Goal: Task Accomplishment & Management: Use online tool/utility

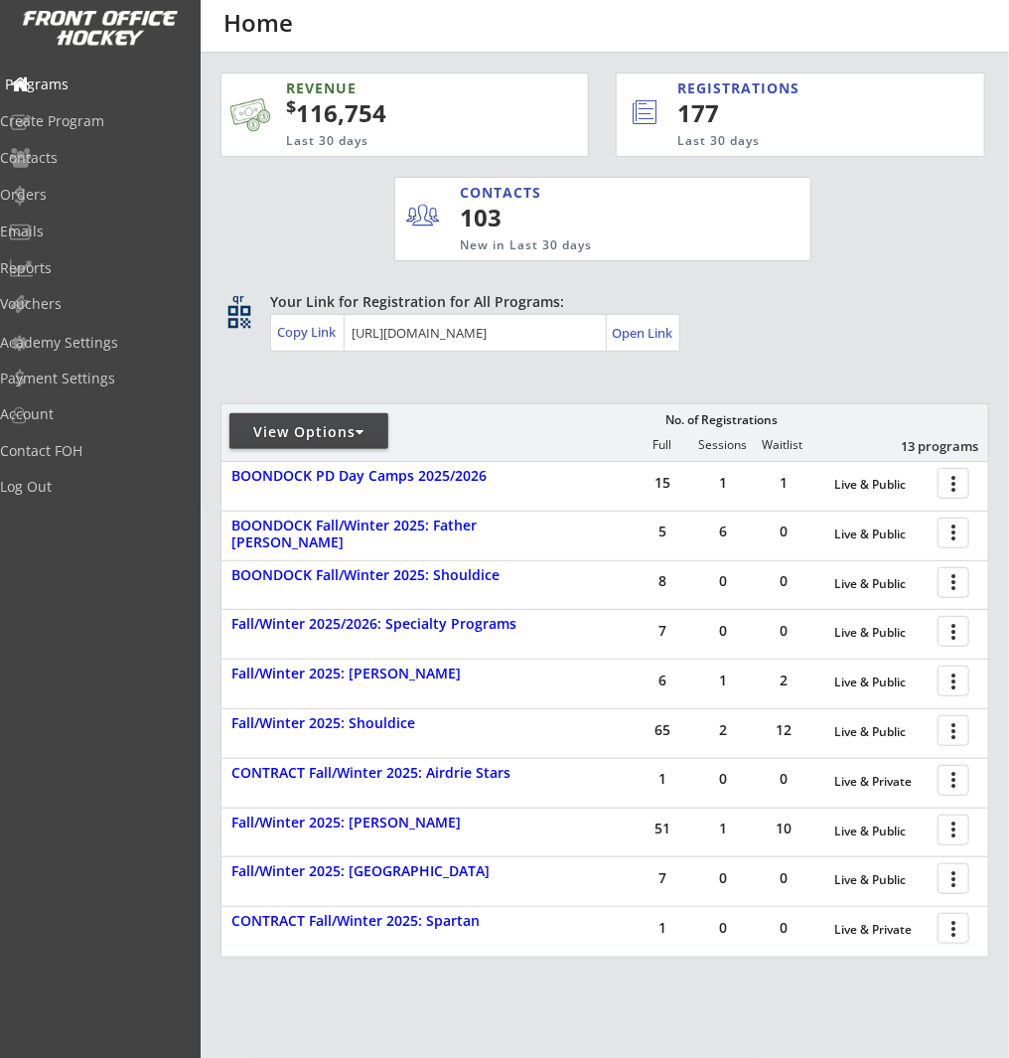
click at [107, 89] on div "Programs" at bounding box center [94, 84] width 179 height 14
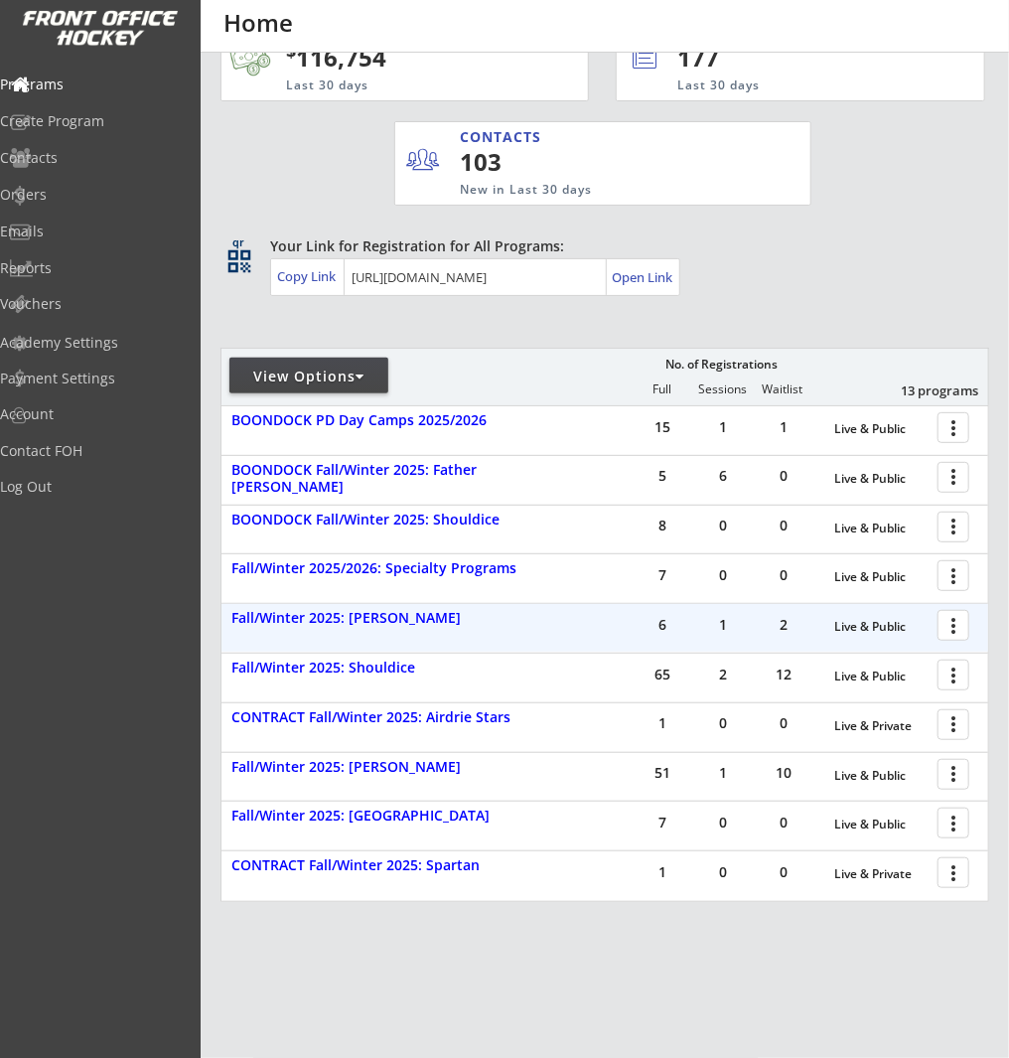
scroll to position [63, 0]
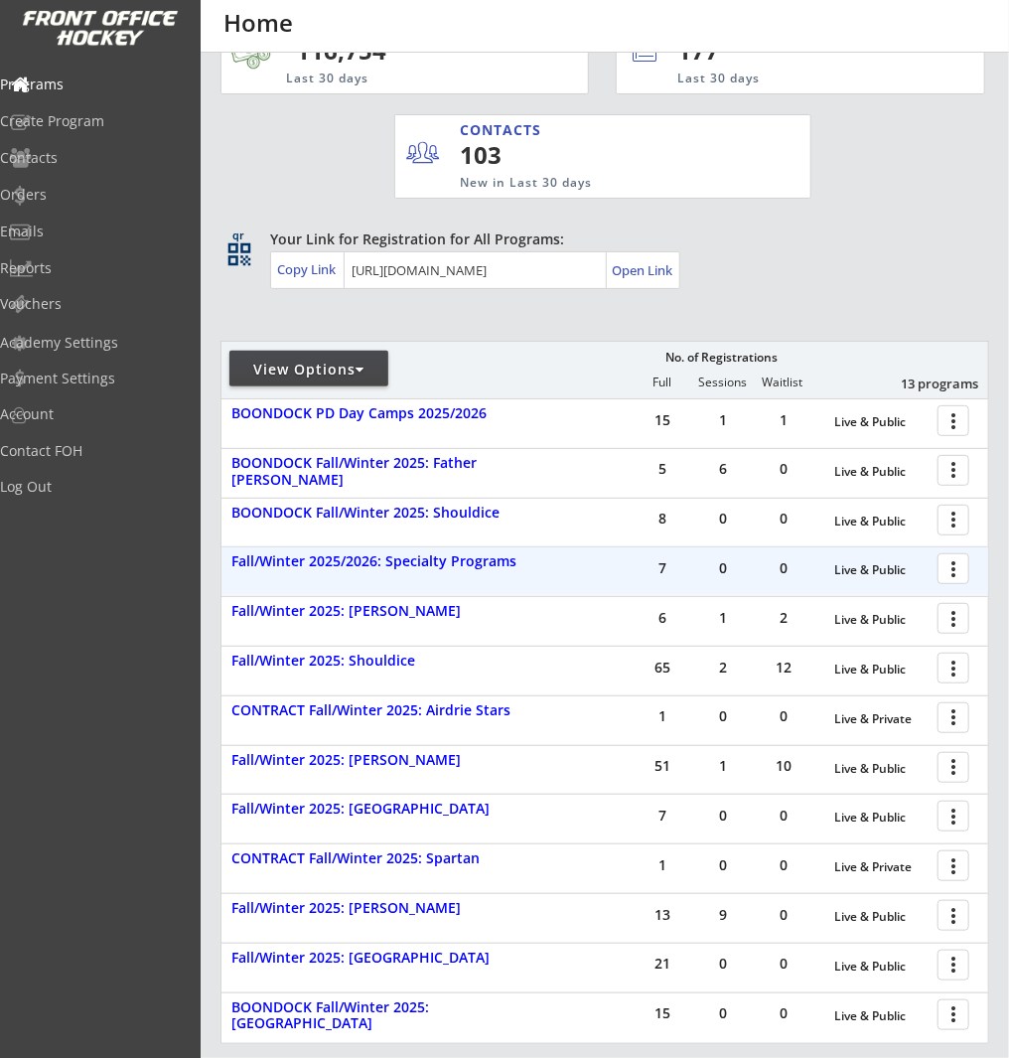
click at [954, 573] on div at bounding box center [957, 567] width 35 height 35
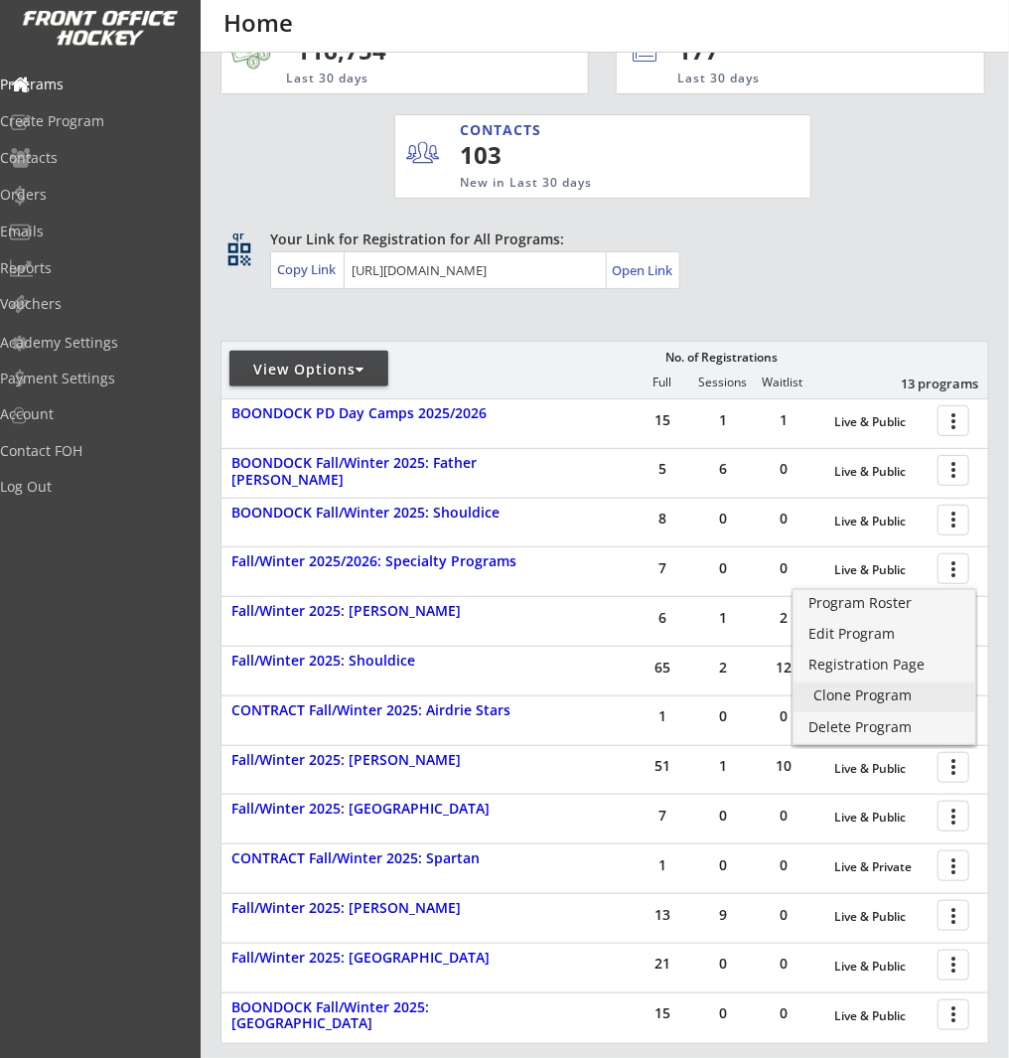
click at [868, 688] on div "Clone Program" at bounding box center [885, 695] width 142 height 14
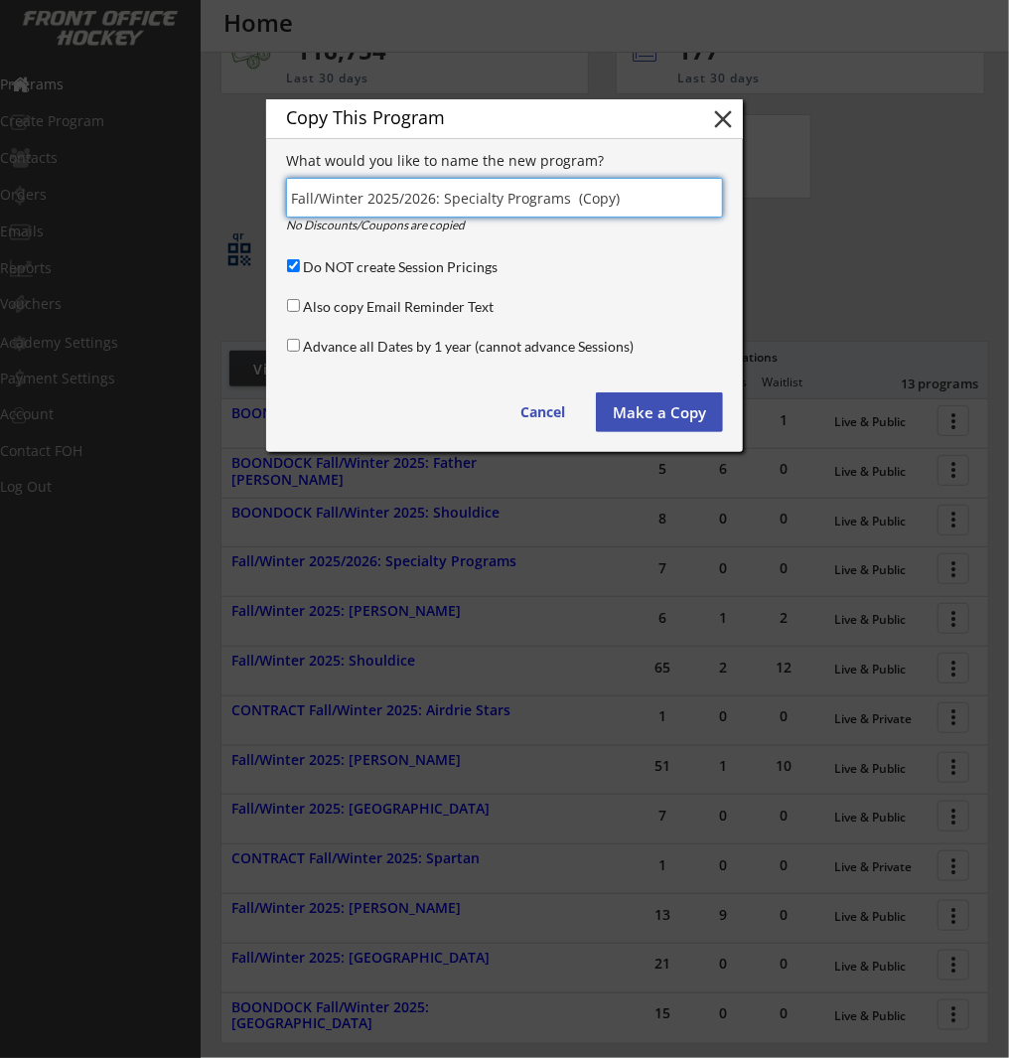
click at [634, 195] on input "input" at bounding box center [504, 198] width 437 height 40
drag, startPoint x: 644, startPoint y: 198, endPoint x: 395, endPoint y: 197, distance: 248.4
click at [395, 197] on input "input" at bounding box center [504, 198] width 437 height 40
type input "Fall/Winter 2025: STRIKE MINI CAMPS"
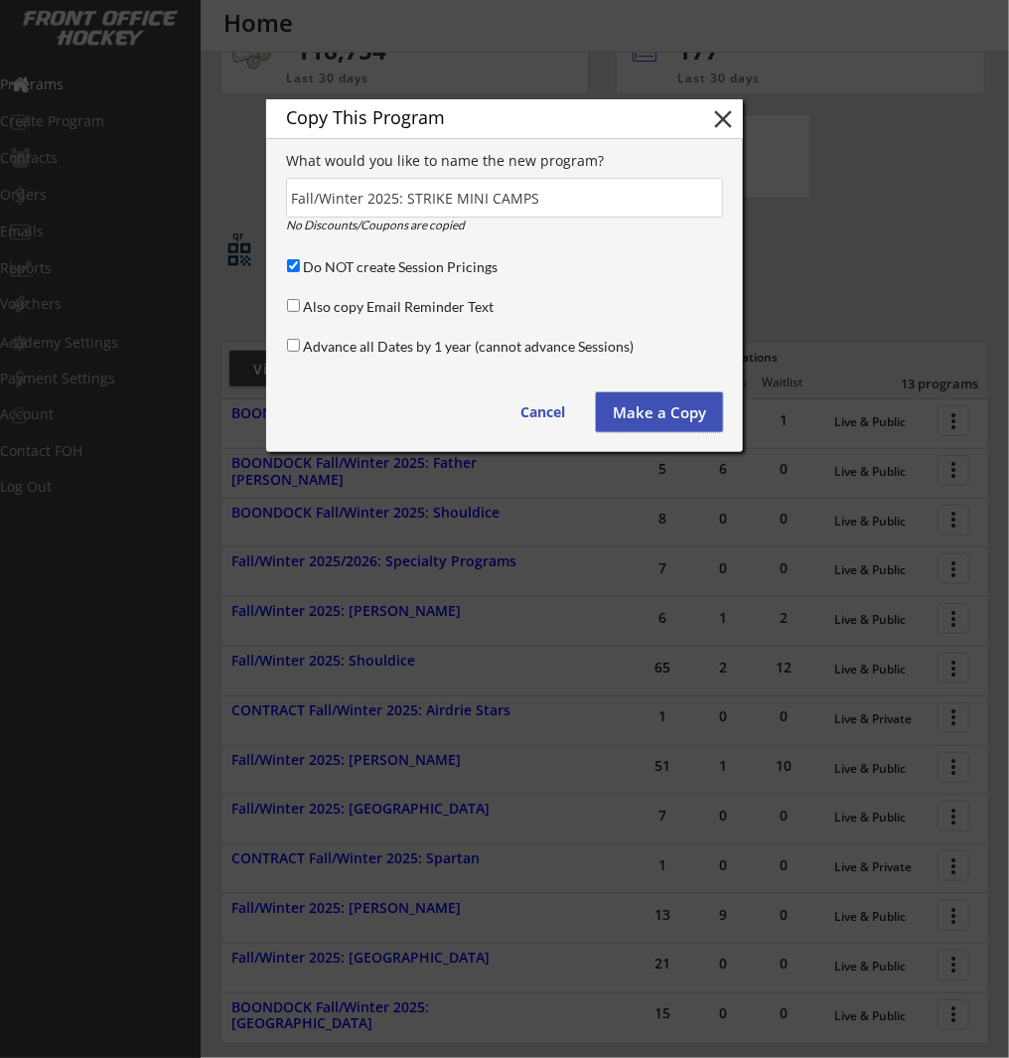
click at [696, 409] on button "Make a Copy" at bounding box center [659, 412] width 127 height 40
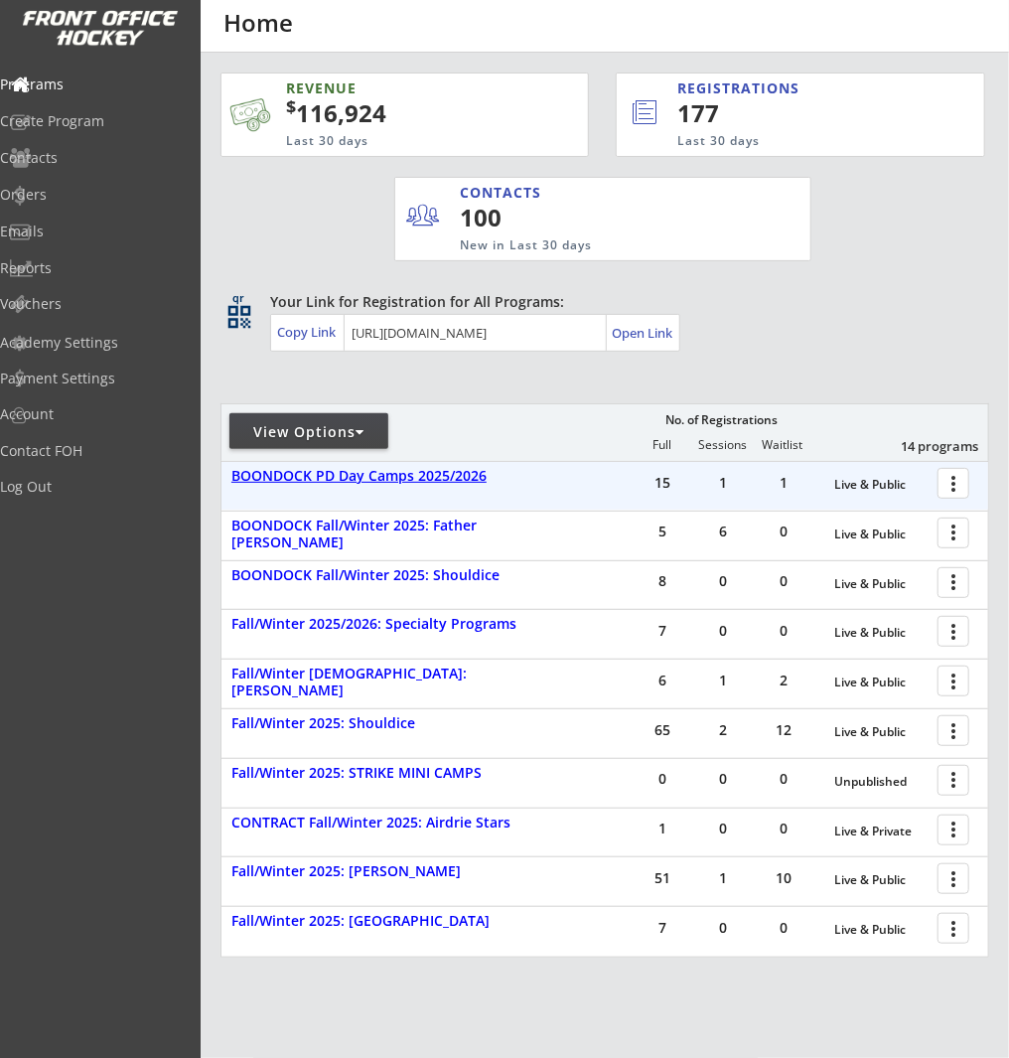
click at [415, 478] on div "BOONDOCK PD Day Camps 2025/2026" at bounding box center [386, 476] width 310 height 17
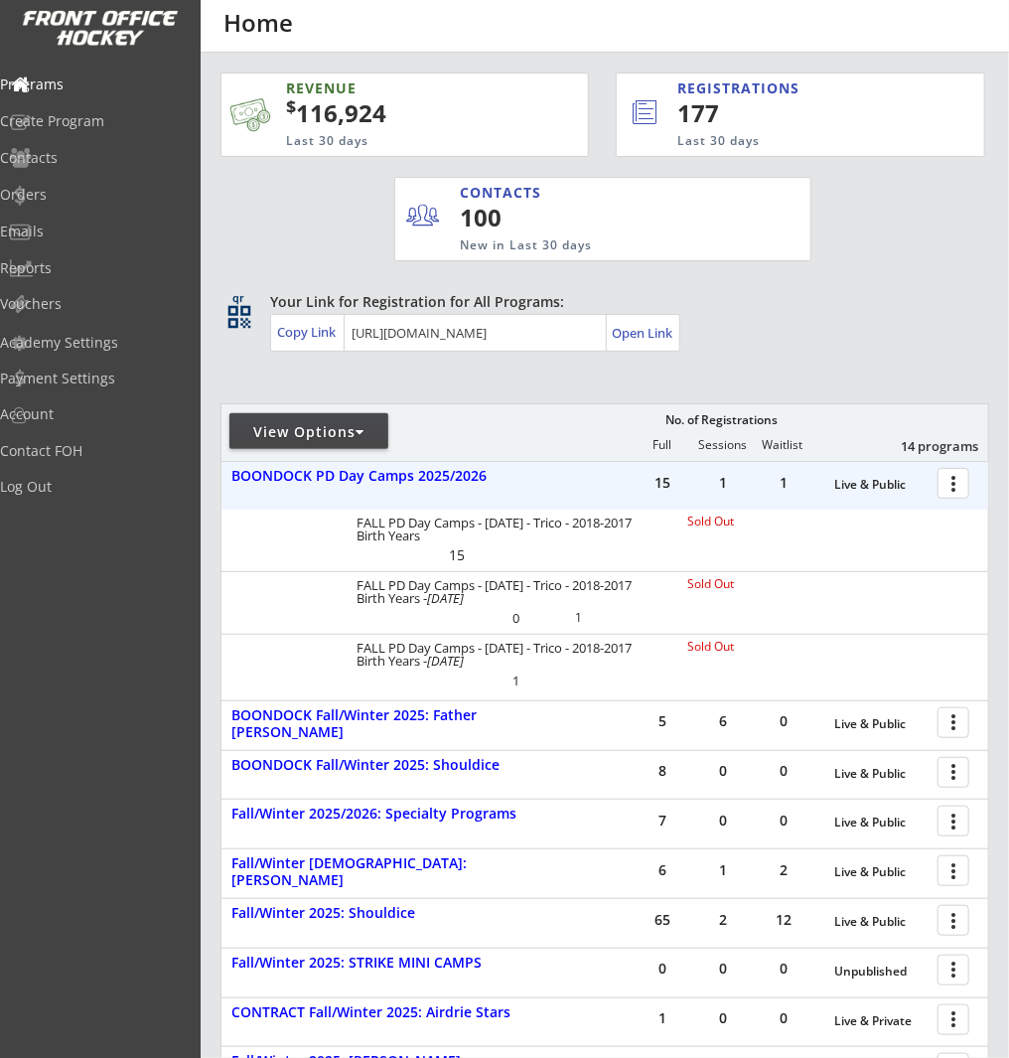
click at [963, 487] on div at bounding box center [957, 482] width 35 height 35
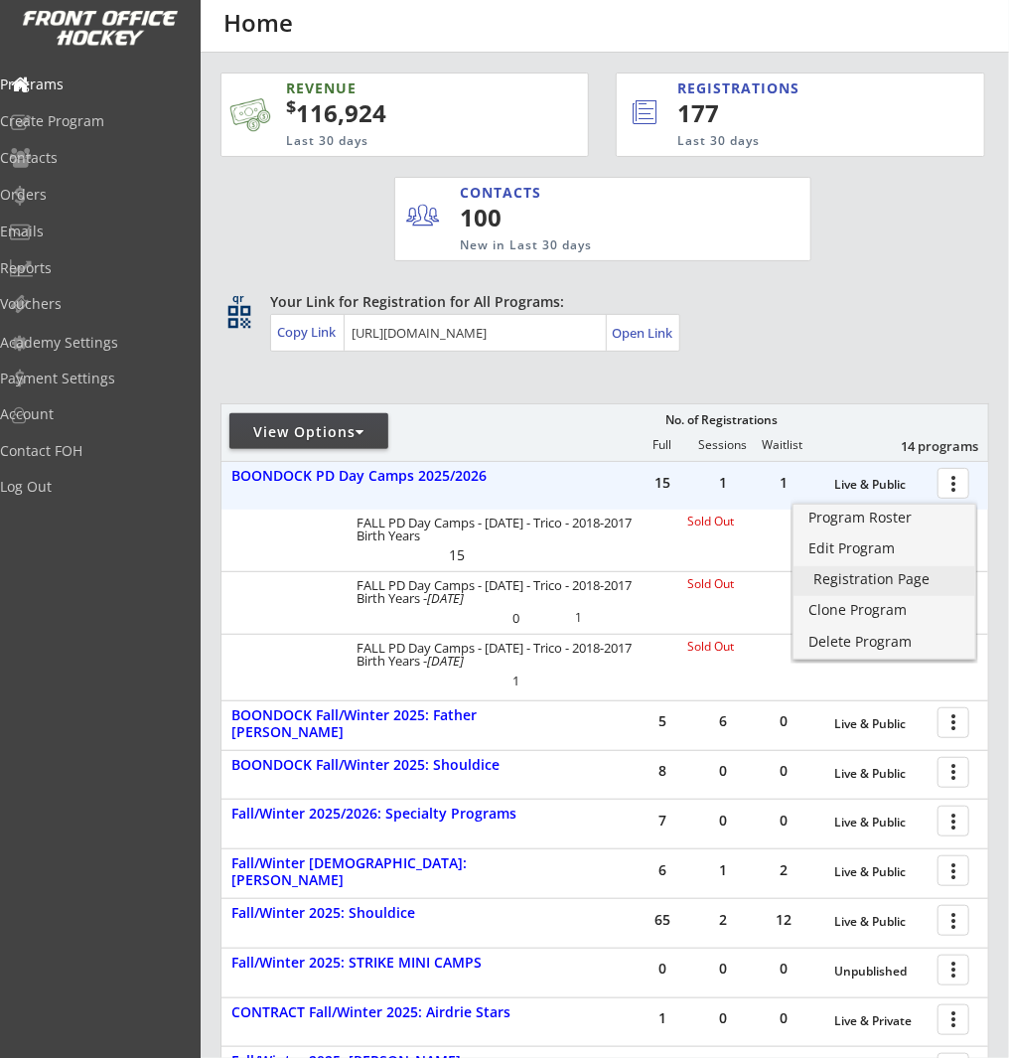
click at [933, 575] on div "Registration Page" at bounding box center [885, 579] width 142 height 14
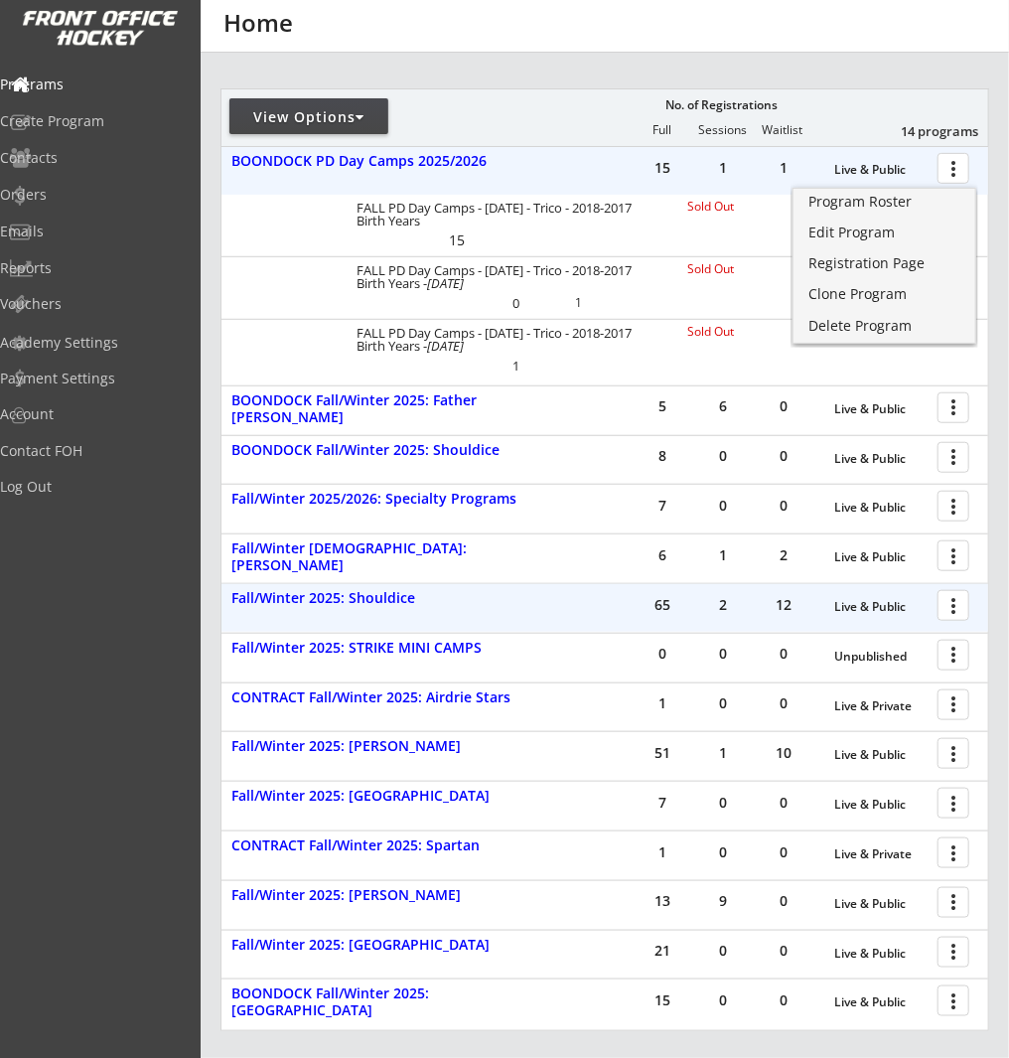
scroll to position [316, 0]
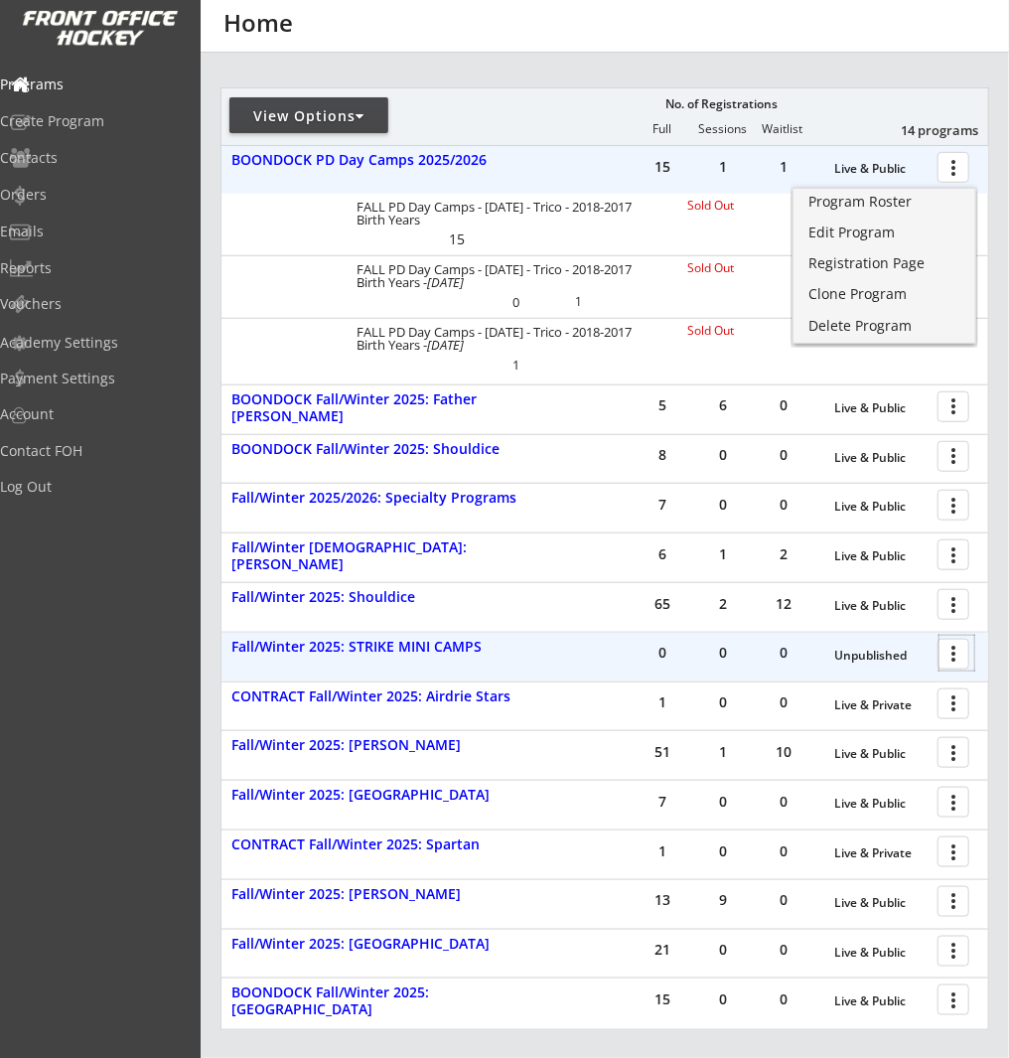
drag, startPoint x: 950, startPoint y: 658, endPoint x: 941, endPoint y: 670, distance: 14.9
click at [950, 658] on div at bounding box center [957, 653] width 35 height 35
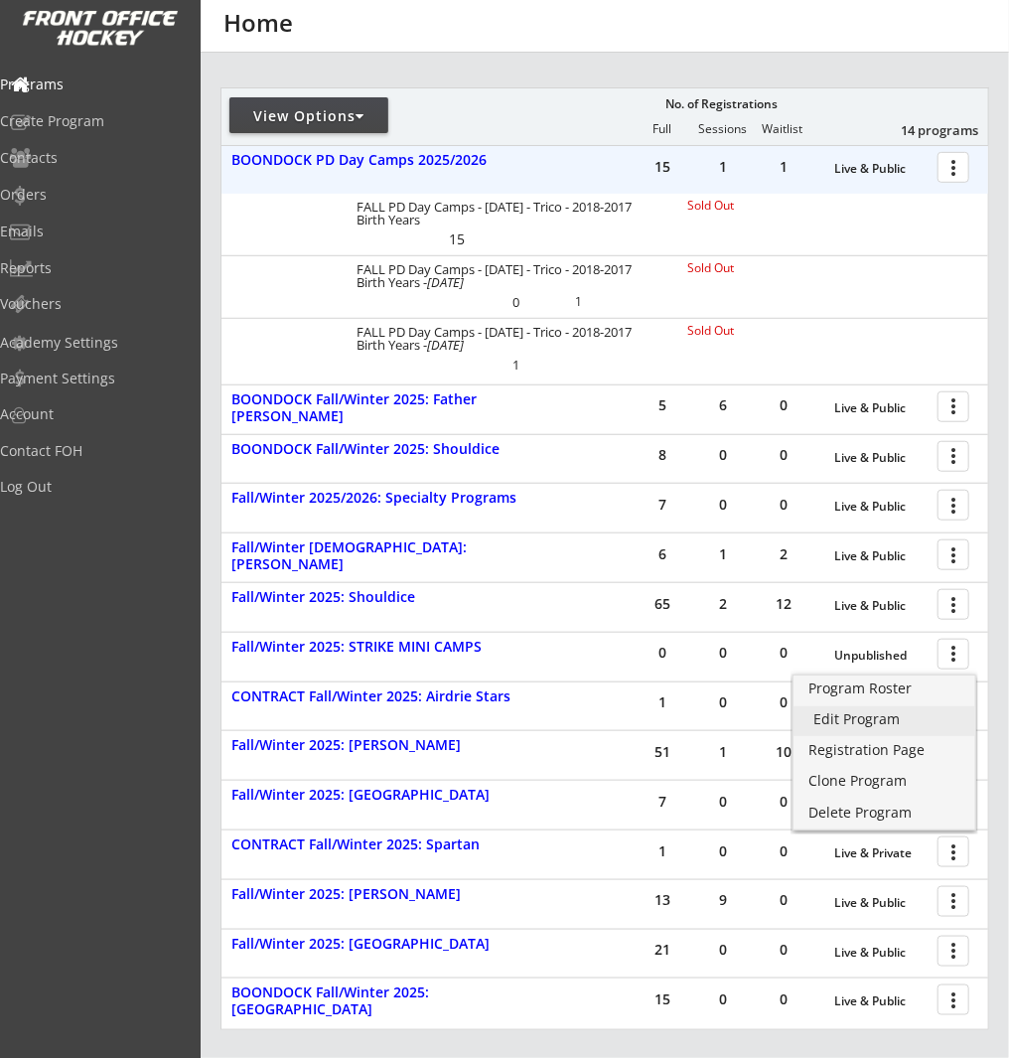
click at [937, 716] on div "Edit Program" at bounding box center [885, 719] width 142 height 14
